Goal: Check status: Check status

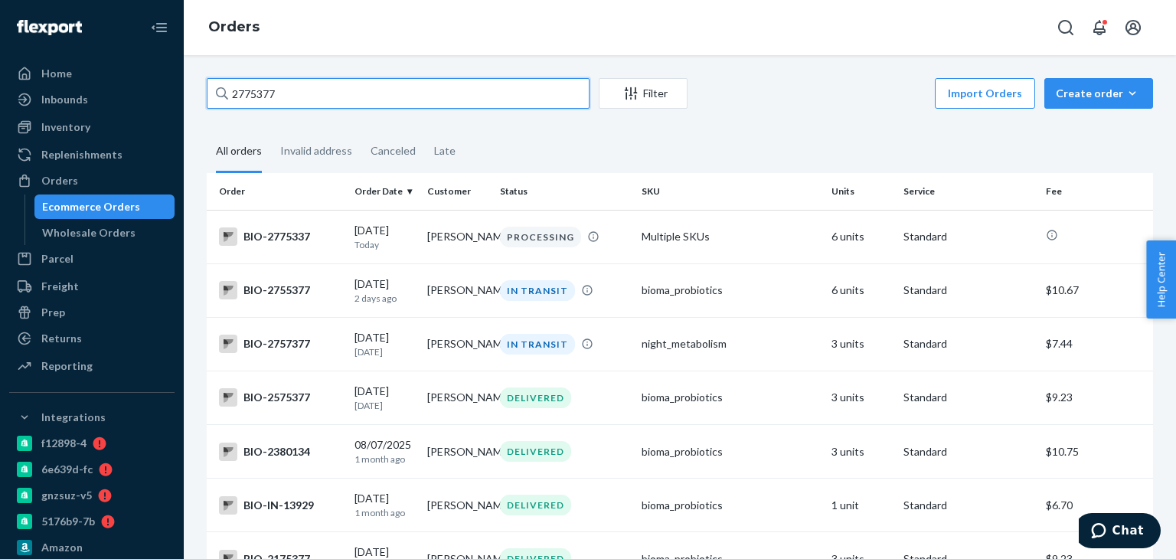
drag, startPoint x: 290, startPoint y: 89, endPoint x: 213, endPoint y: 93, distance: 77.4
click at [207, 93] on input "2775377" at bounding box center [398, 93] width 383 height 31
paste input "061628"
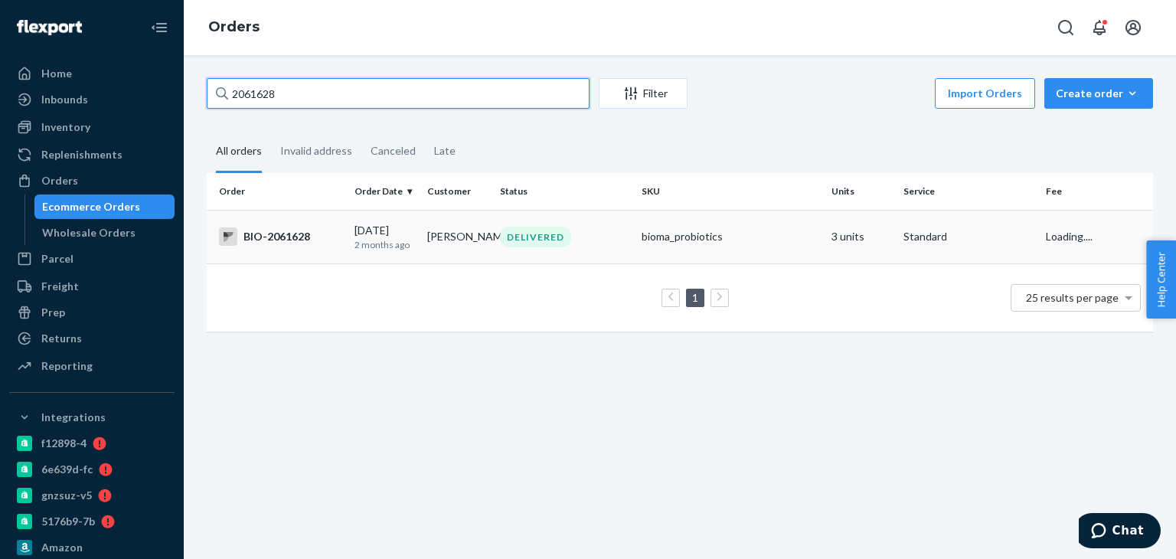
type input "2061628"
click at [473, 243] on td "[PERSON_NAME]" at bounding box center [457, 237] width 73 height 54
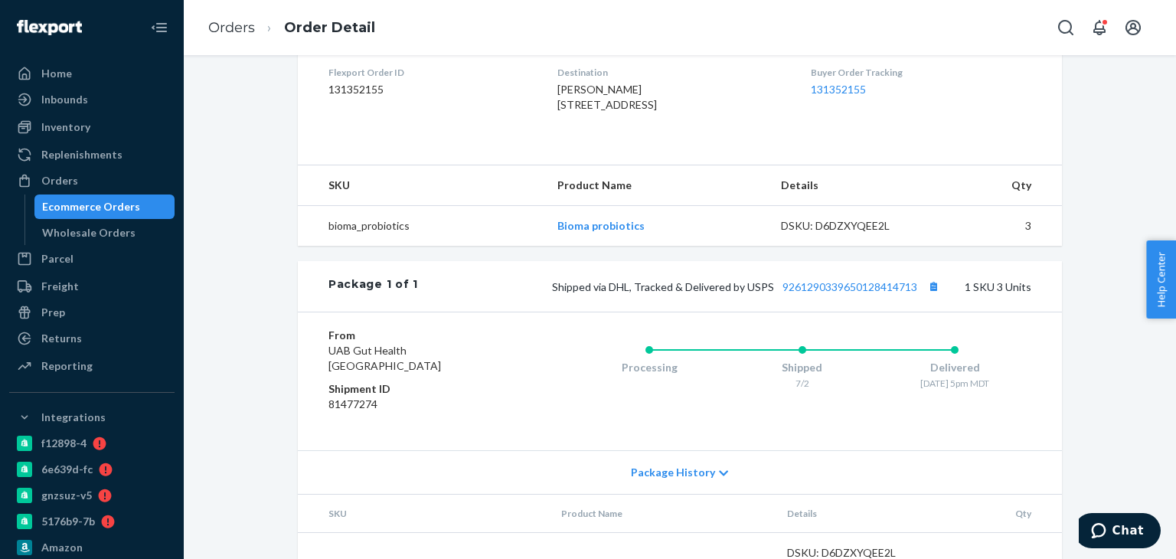
scroll to position [459, 0]
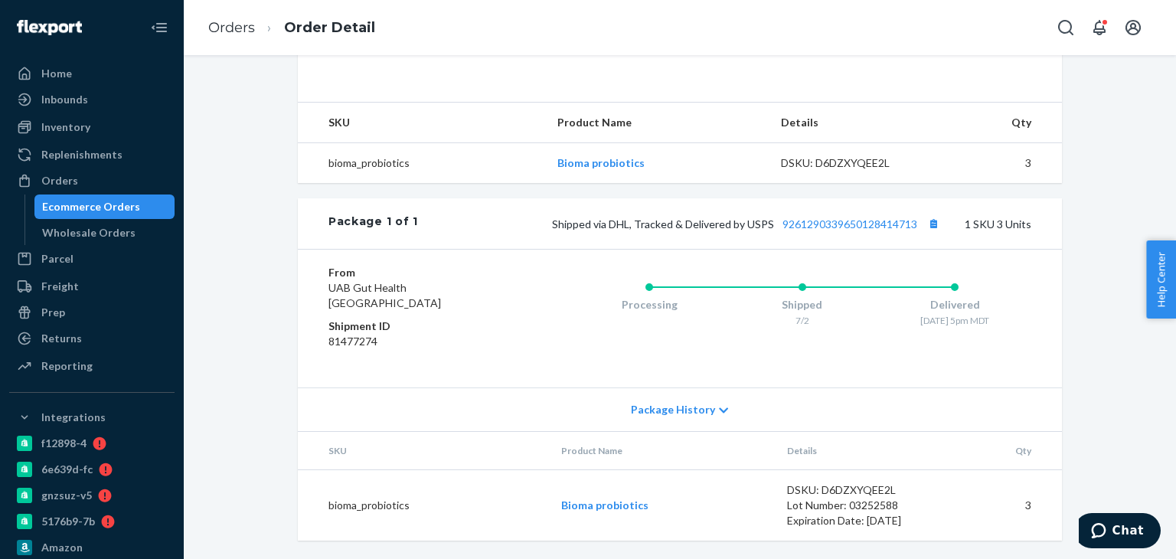
click at [814, 233] on div "Shipped via DHL, Tracked & Delivered by USPS 9261290339650128414713 1 SKU 3 Uni…" at bounding box center [724, 224] width 613 height 20
click at [810, 230] on link "9261290339650128414713" at bounding box center [849, 223] width 135 height 13
drag, startPoint x: 107, startPoint y: 174, endPoint x: 168, endPoint y: 147, distance: 66.8
click at [107, 174] on div "Orders" at bounding box center [92, 180] width 162 height 21
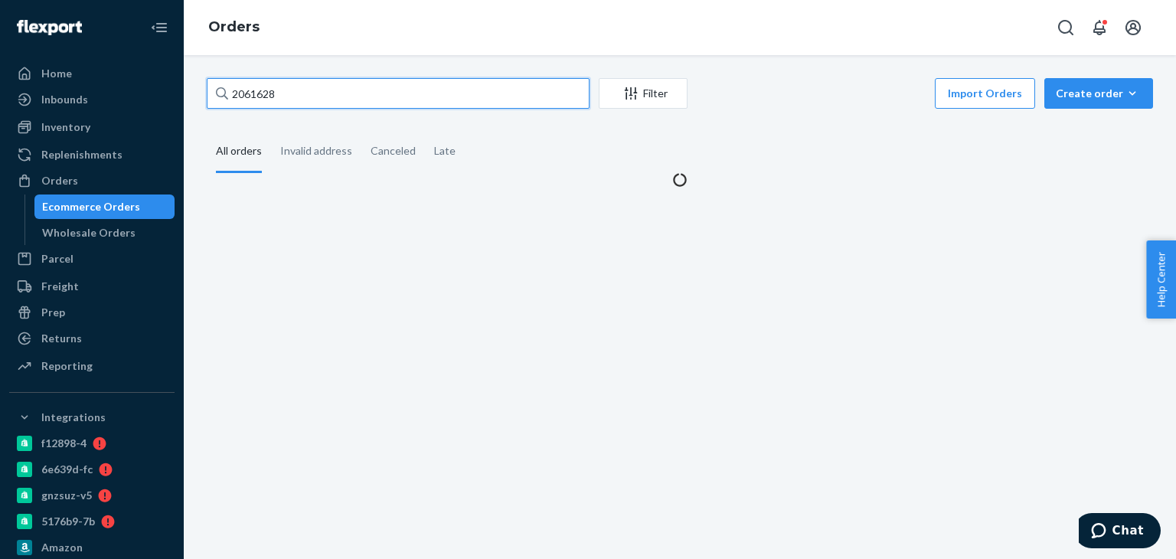
drag, startPoint x: 280, startPoint y: 80, endPoint x: 259, endPoint y: 96, distance: 26.7
click at [245, 93] on input "2061628" at bounding box center [398, 93] width 383 height 31
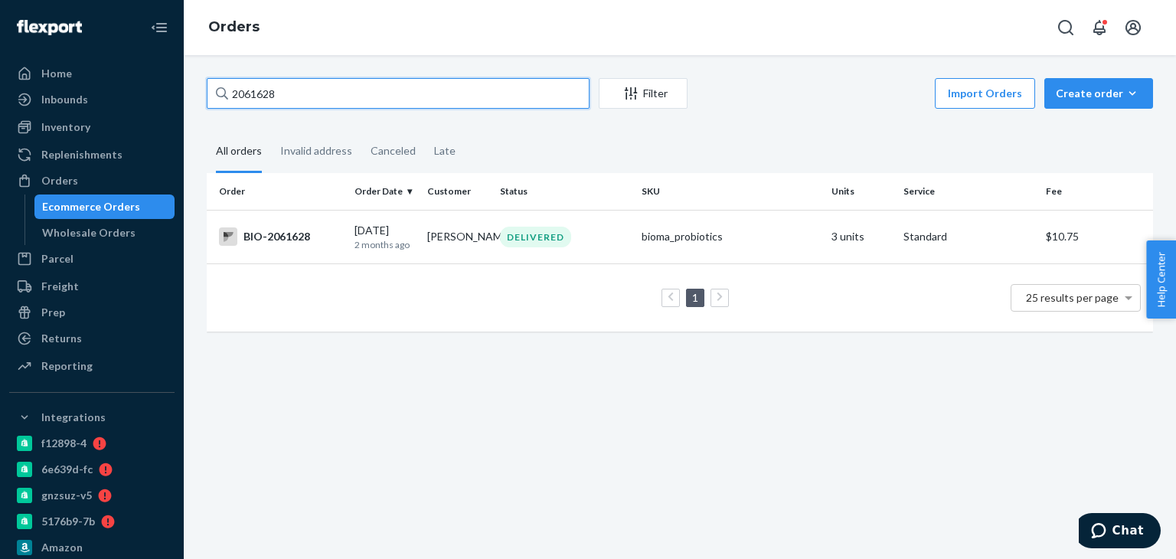
click at [318, 94] on input "2061628" at bounding box center [398, 93] width 383 height 31
drag, startPoint x: 282, startPoint y: 96, endPoint x: 246, endPoint y: 94, distance: 35.2
click at [226, 96] on div "2061628" at bounding box center [398, 93] width 383 height 31
paste input "728195"
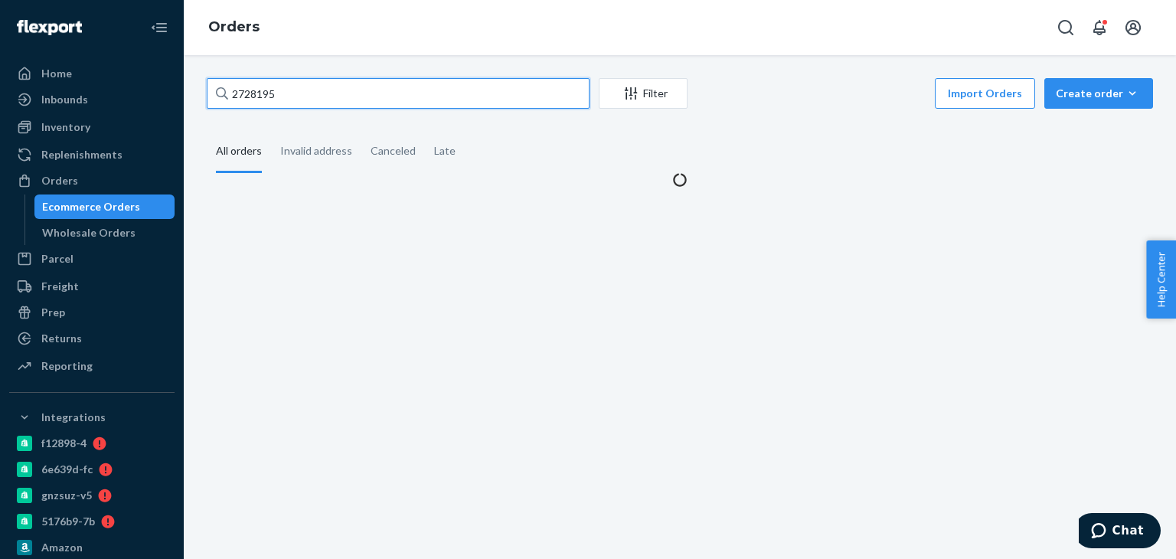
type input "2728195"
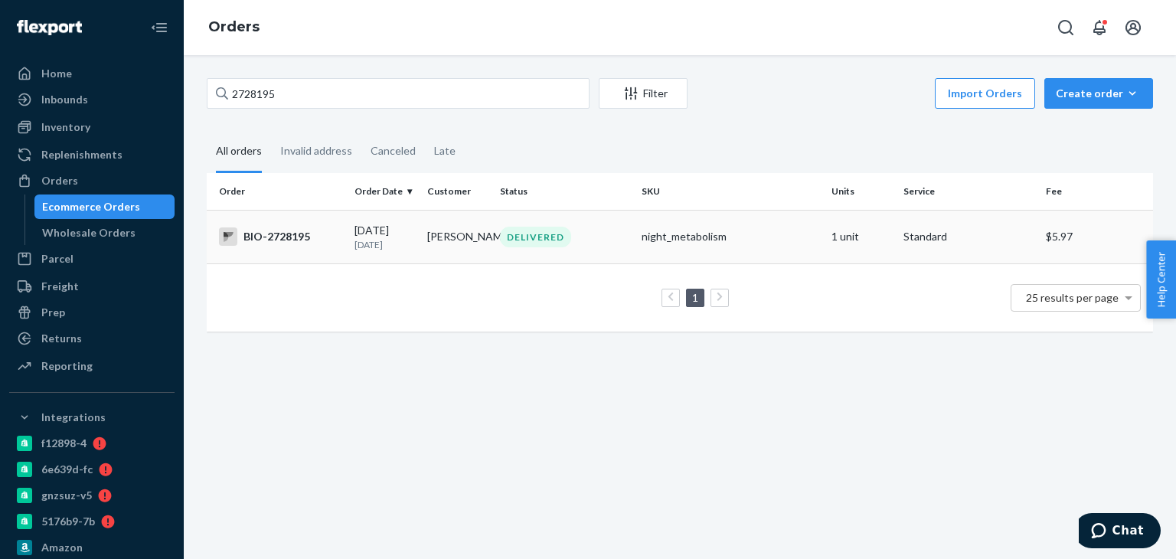
click at [468, 241] on td "[PERSON_NAME]" at bounding box center [457, 237] width 73 height 54
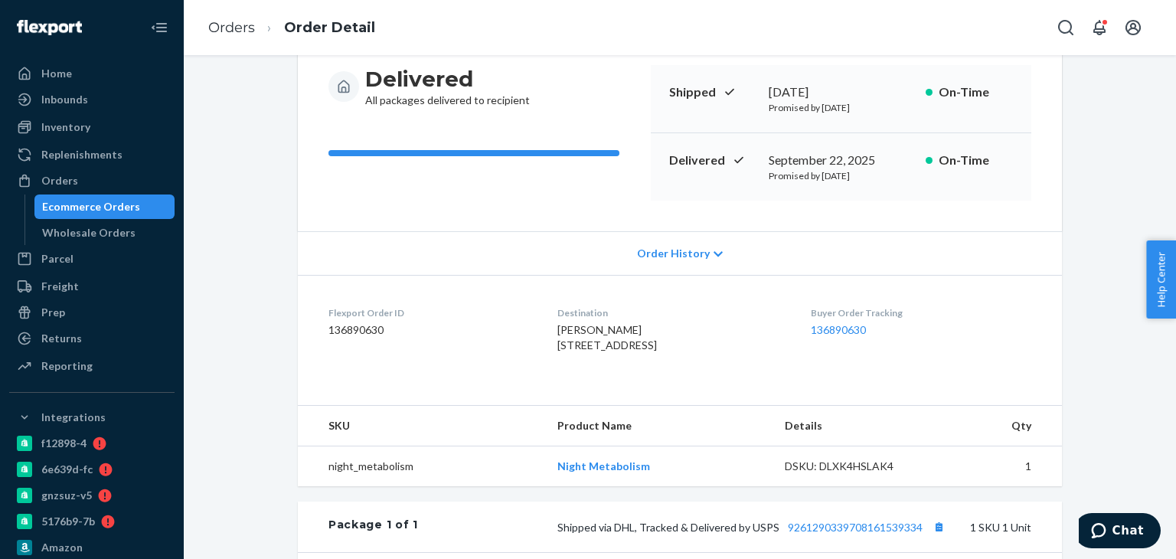
scroll to position [230, 0]
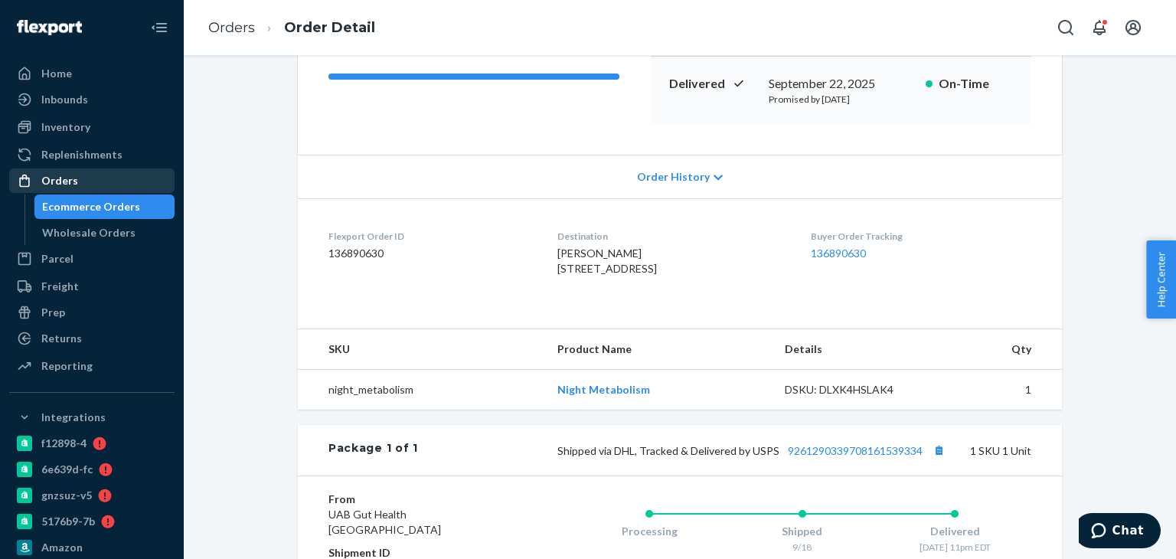
click at [64, 177] on div "Orders" at bounding box center [59, 180] width 37 height 15
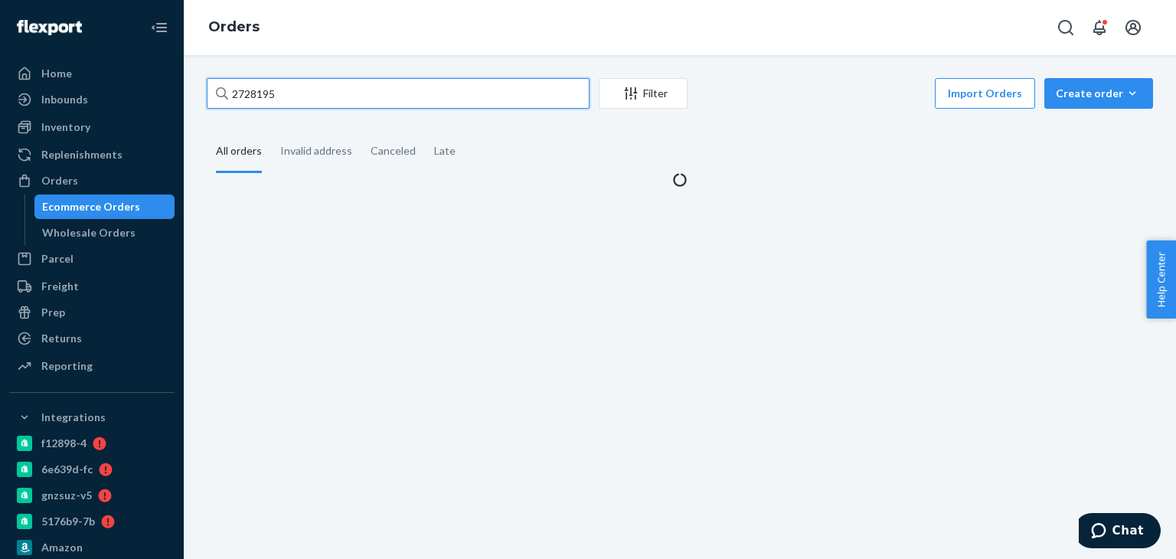
drag, startPoint x: 293, startPoint y: 90, endPoint x: 196, endPoint y: 90, distance: 97.2
click at [196, 90] on div "2728195 Filter Import Orders Create order Ecommerce order Removal order All ord…" at bounding box center [679, 132] width 969 height 109
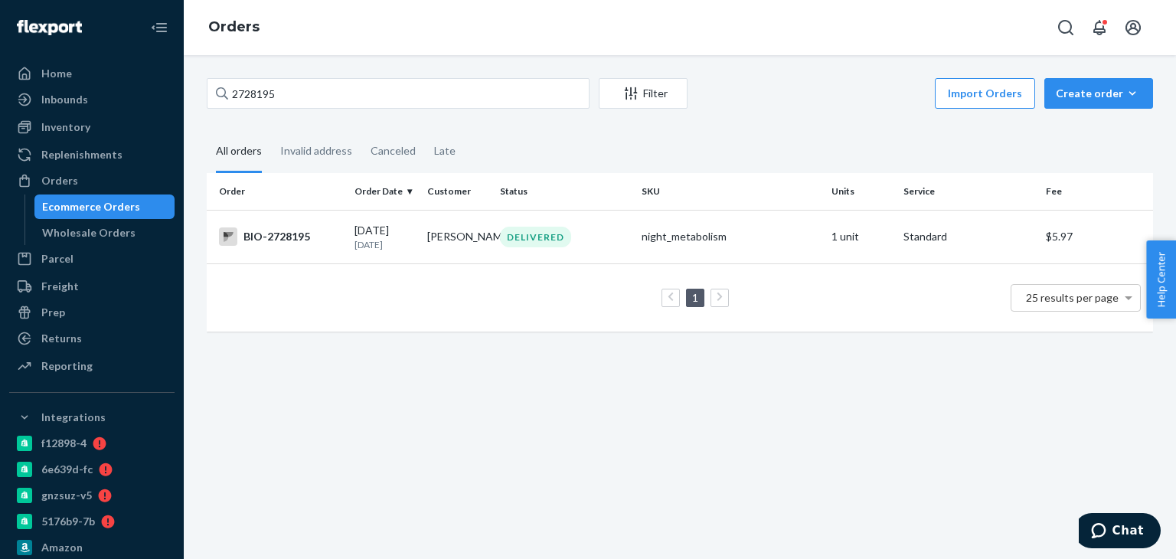
drag, startPoint x: 227, startPoint y: 87, endPoint x: 476, endPoint y: 50, distance: 251.5
click at [493, 34] on div "Orders" at bounding box center [680, 27] width 992 height 55
drag, startPoint x: 279, startPoint y: 90, endPoint x: 221, endPoint y: 95, distance: 58.4
click at [221, 95] on div "2728195" at bounding box center [398, 93] width 383 height 31
paste input "76740"
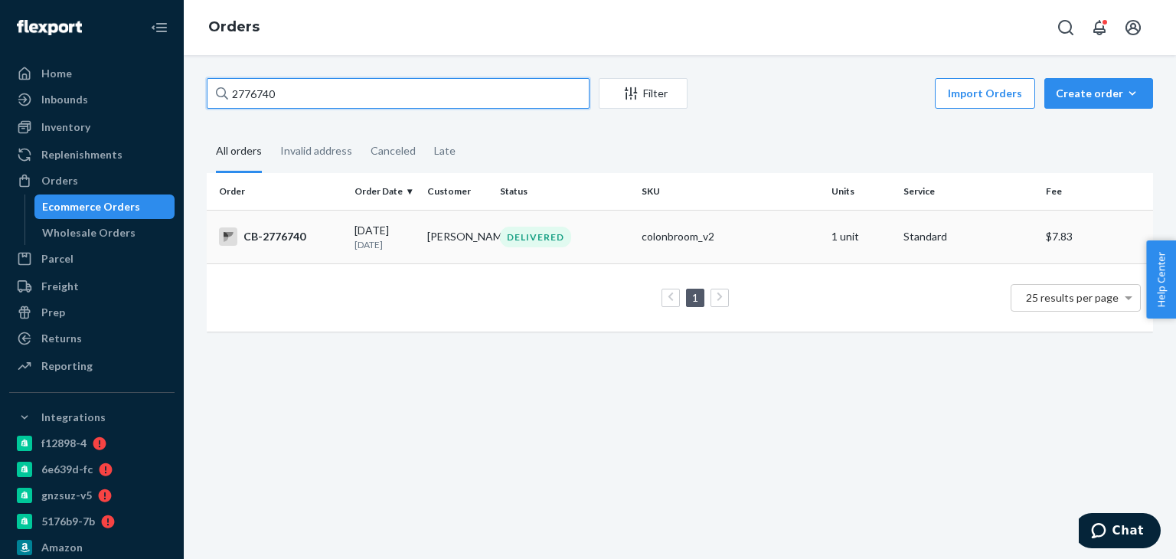
type input "2776740"
click at [570, 238] on div "DELIVERED" at bounding box center [564, 237] width 135 height 21
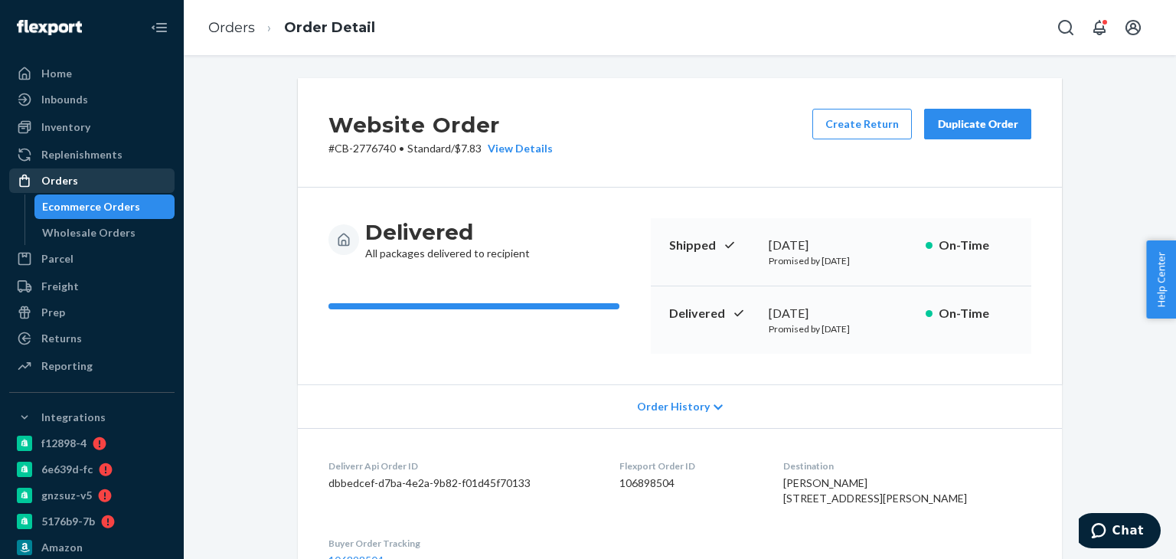
click at [98, 178] on div "Orders" at bounding box center [92, 180] width 162 height 21
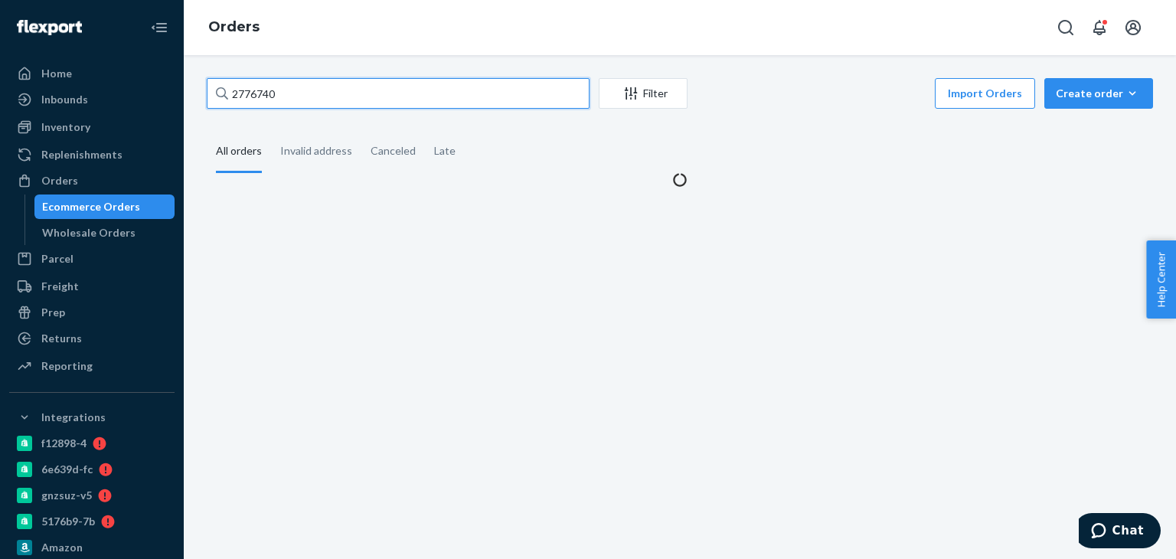
drag, startPoint x: 312, startPoint y: 95, endPoint x: 234, endPoint y: 90, distance: 78.2
click at [187, 95] on div "2776740 Filter Import Orders Create order Ecommerce order Removal order All ord…" at bounding box center [680, 307] width 992 height 504
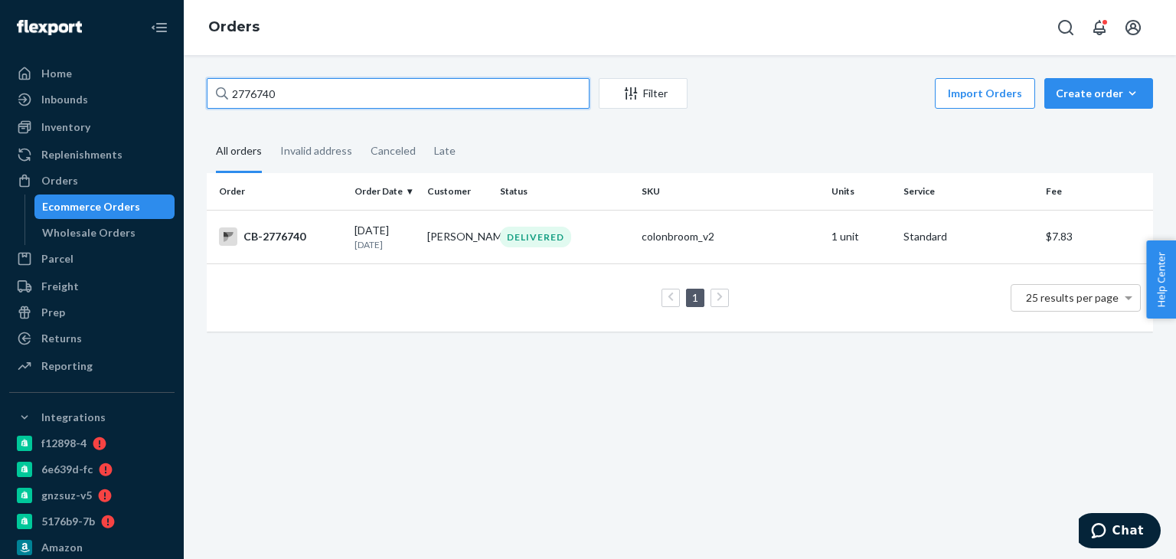
paste input "02"
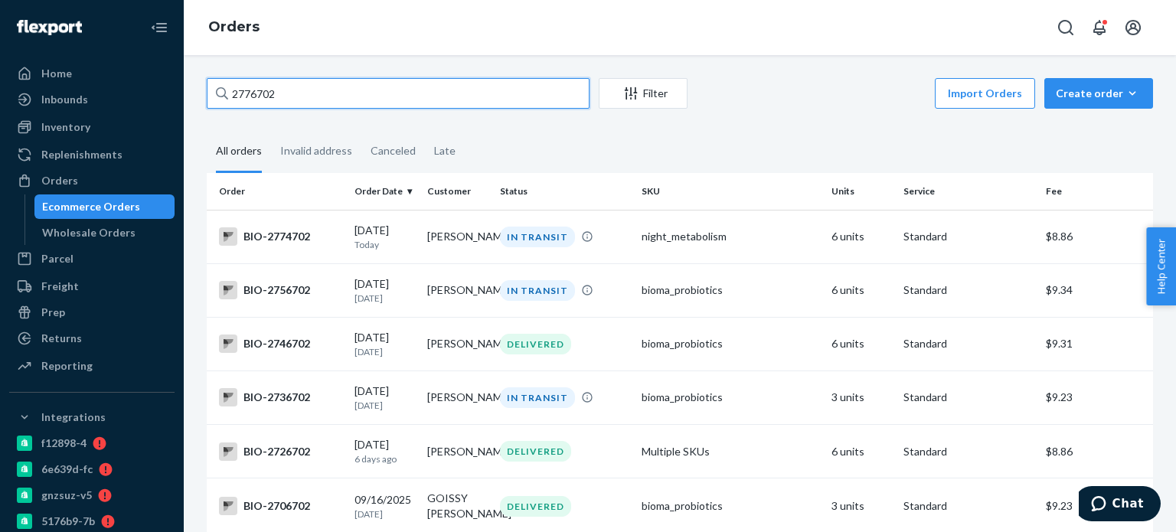
drag, startPoint x: 280, startPoint y: 108, endPoint x: 230, endPoint y: 94, distance: 52.4
click at [230, 94] on input "2776702" at bounding box center [398, 93] width 383 height 31
paste input "671997"
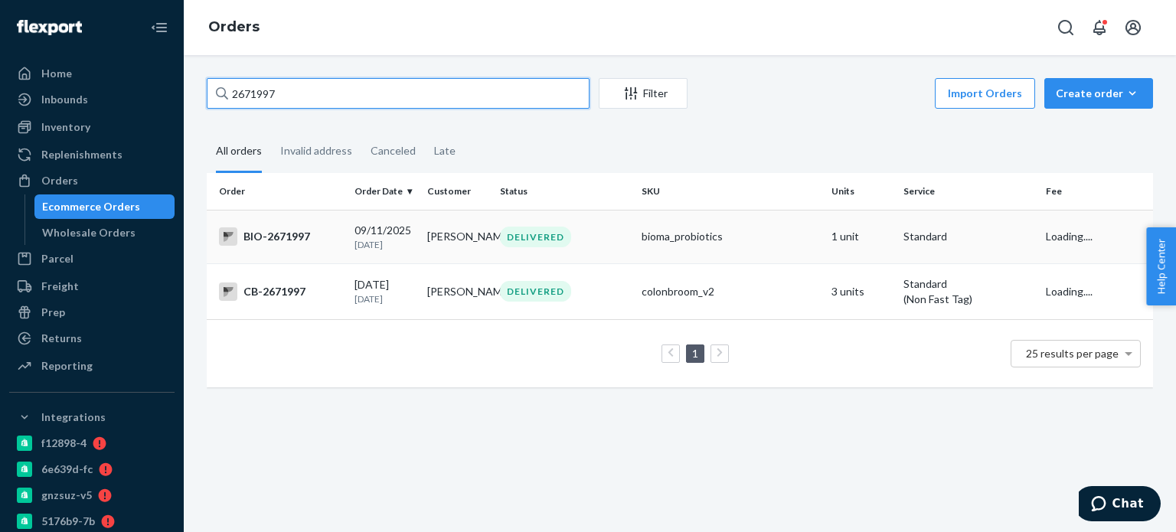
type input "2671997"
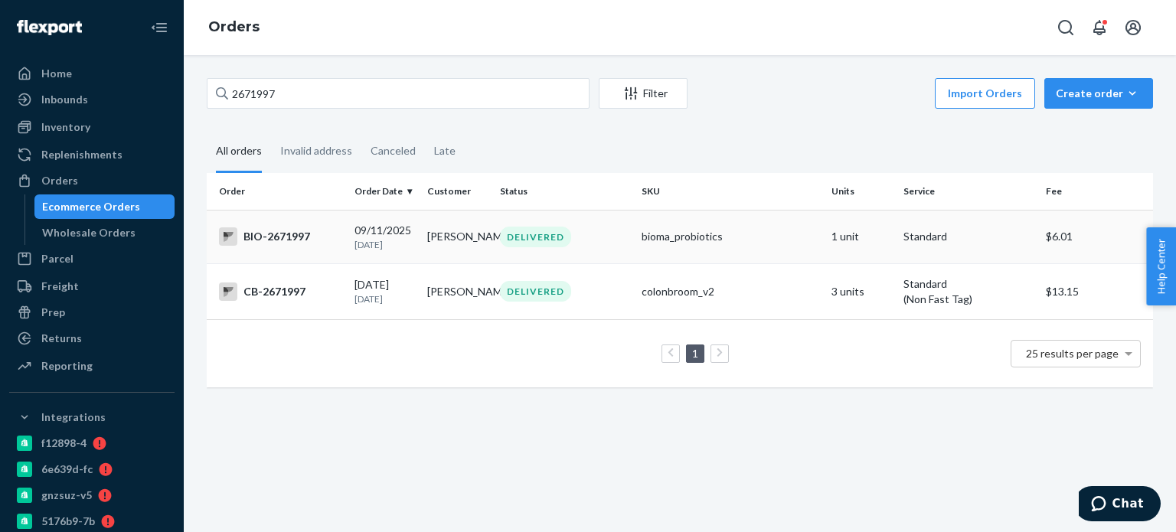
click at [461, 230] on td "[PERSON_NAME]" at bounding box center [457, 237] width 73 height 54
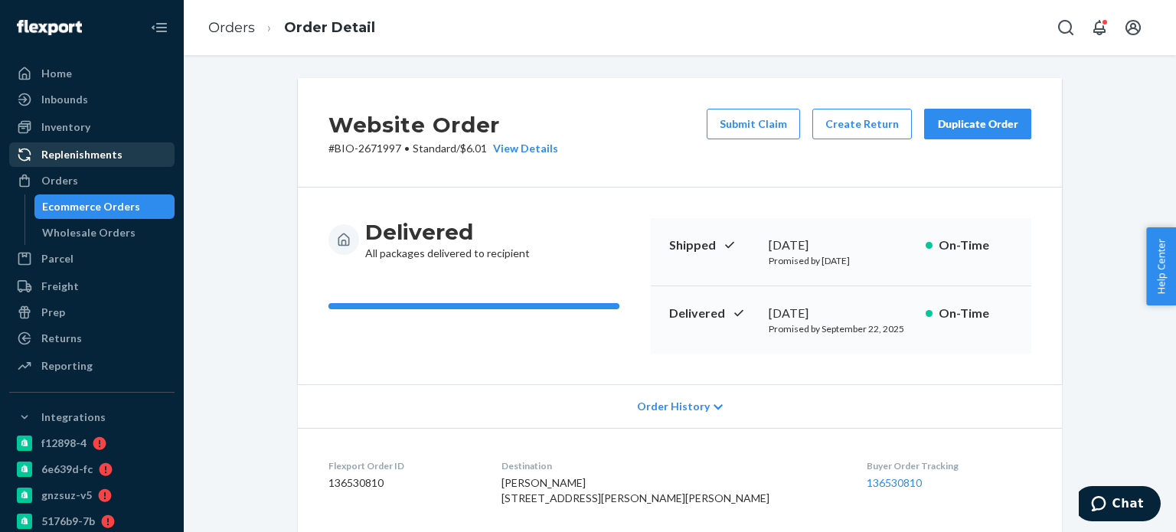
drag, startPoint x: 73, startPoint y: 178, endPoint x: 138, endPoint y: 165, distance: 65.4
click at [73, 178] on div "Orders" at bounding box center [59, 180] width 37 height 15
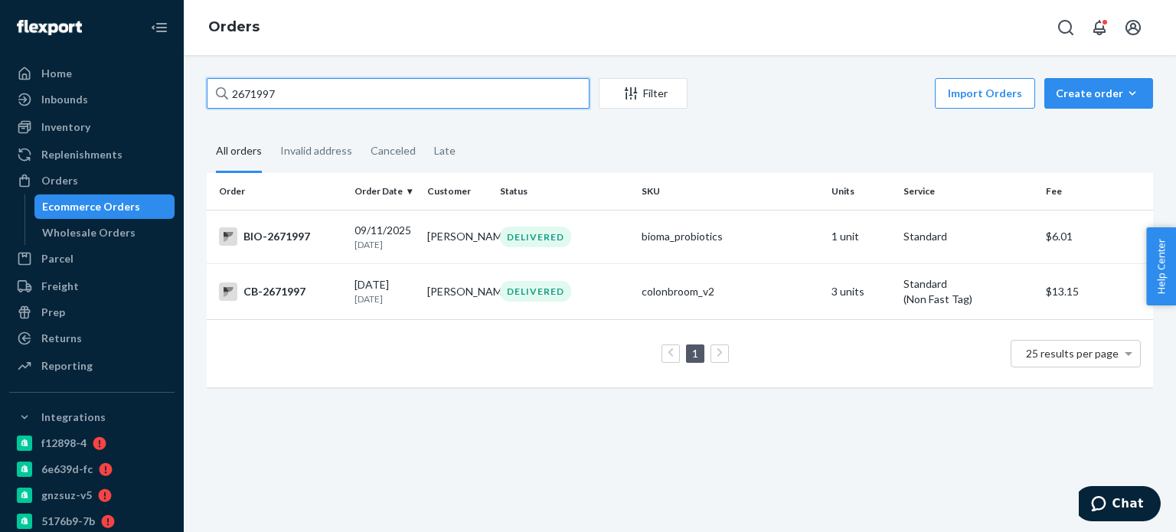
drag, startPoint x: 299, startPoint y: 90, endPoint x: 223, endPoint y: 96, distance: 76.0
click at [223, 96] on div "2671997" at bounding box center [398, 93] width 383 height 31
paste input "67306"
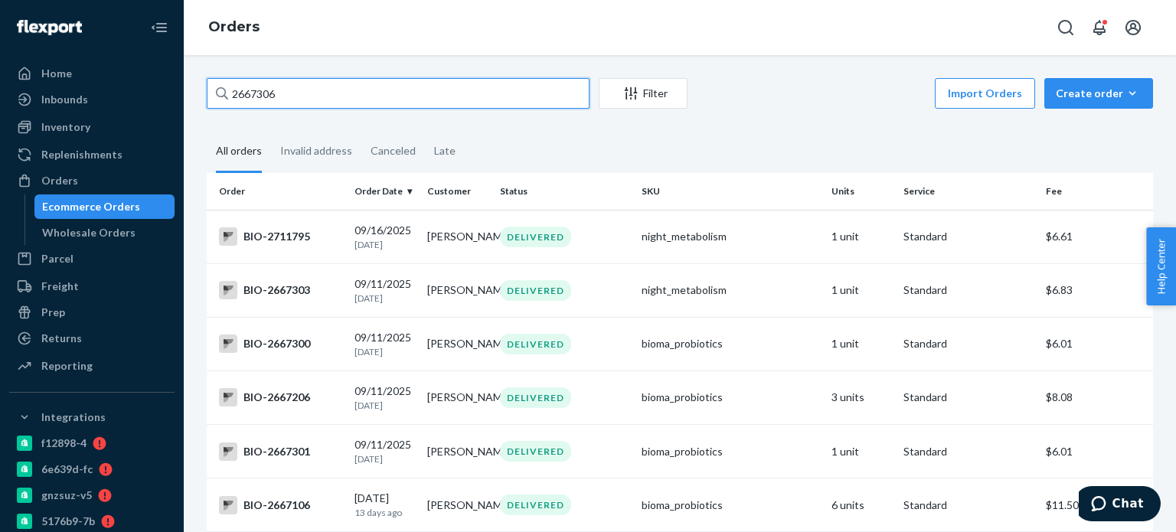
drag, startPoint x: 268, startPoint y: 90, endPoint x: 209, endPoint y: 90, distance: 58.9
click at [209, 90] on input "2667306" at bounding box center [398, 93] width 383 height 31
click at [233, 100] on input "2667306" at bounding box center [398, 93] width 383 height 31
drag, startPoint x: 291, startPoint y: 95, endPoint x: 248, endPoint y: 99, distance: 43.0
click at [226, 99] on div "2667306" at bounding box center [398, 93] width 383 height 31
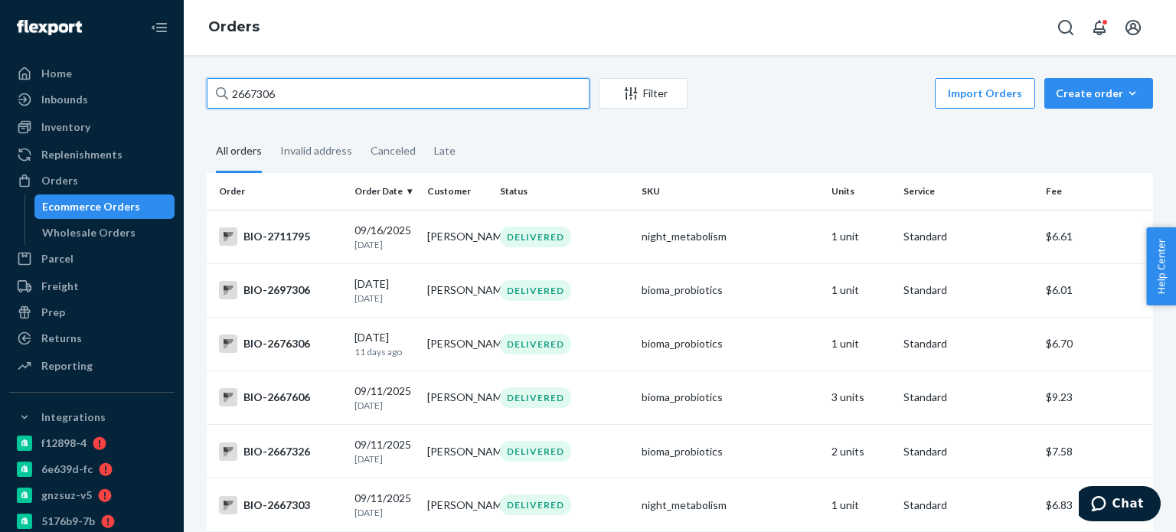
paste input "2729818"
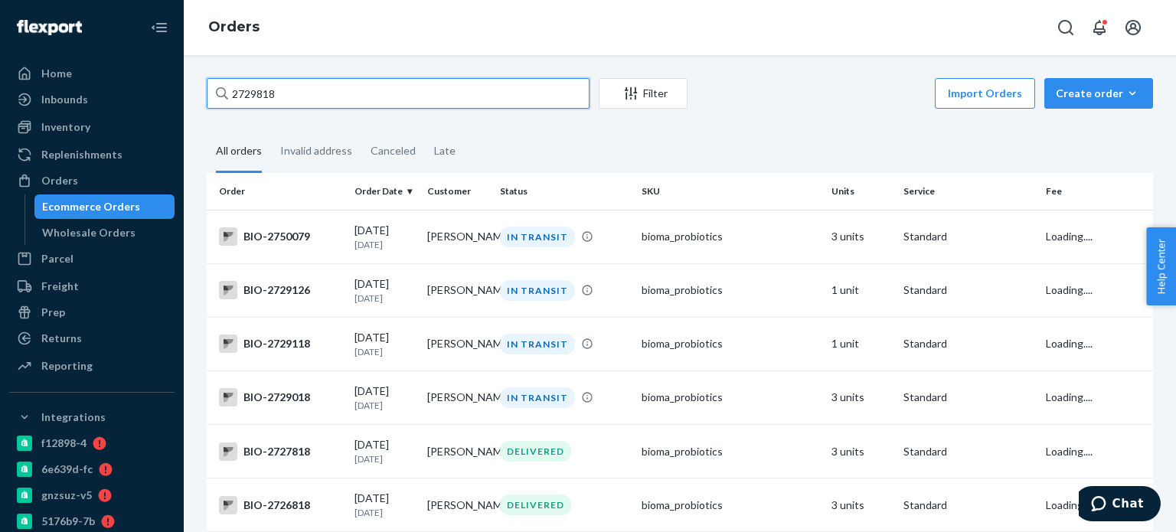
type input "2729818"
